Goal: Browse casually

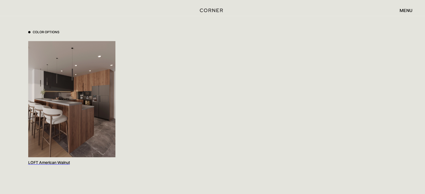
scroll to position [587, 0]
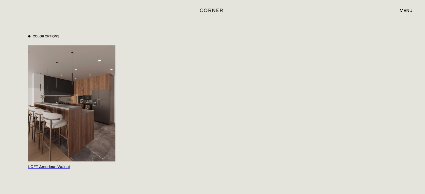
drag, startPoint x: 102, startPoint y: 70, endPoint x: 107, endPoint y: 65, distance: 7.1
click at [101, 69] on img at bounding box center [71, 103] width 87 height 116
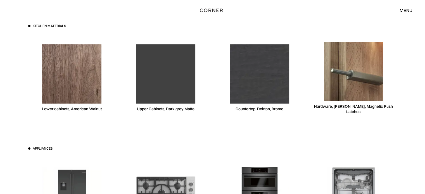
scroll to position [2149, 0]
